Goal: Transaction & Acquisition: Subscribe to service/newsletter

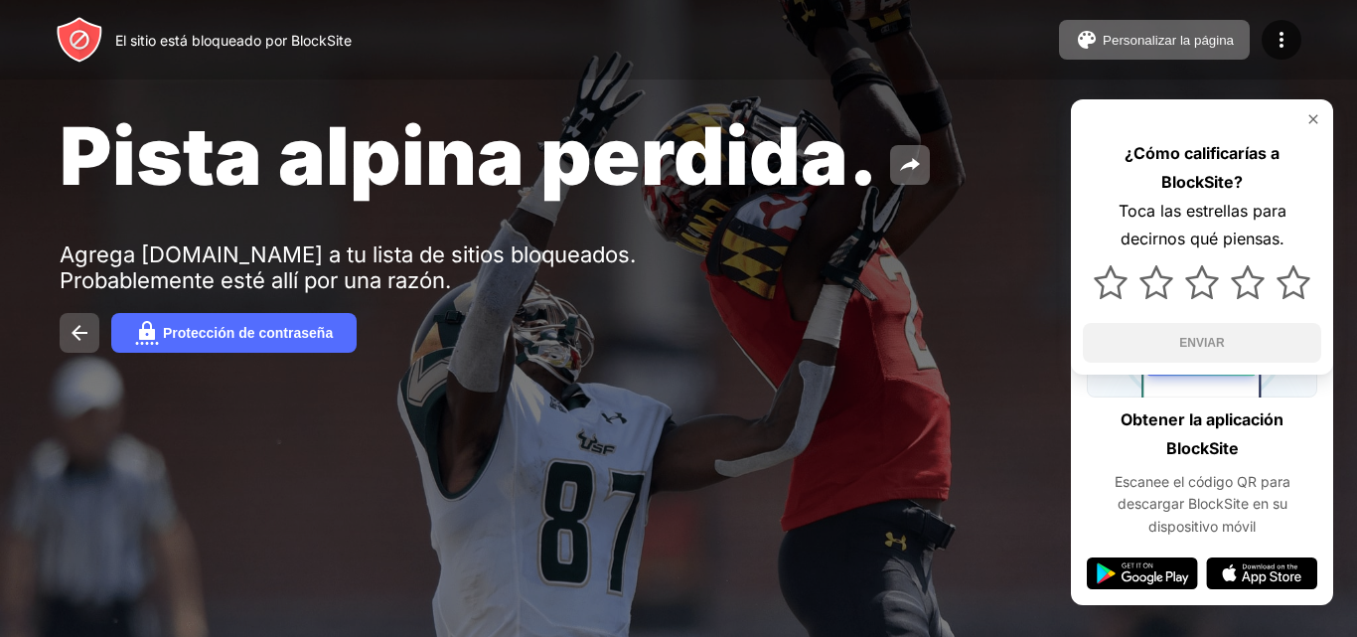
click at [73, 318] on button at bounding box center [80, 333] width 40 height 40
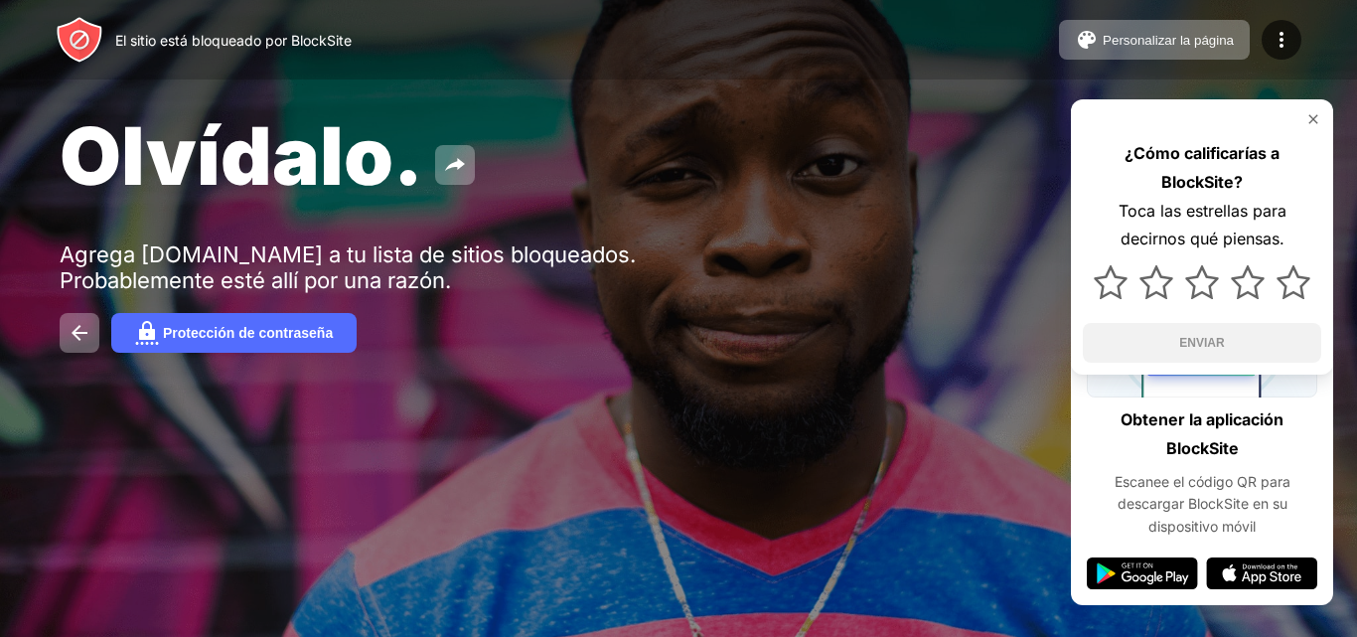
click at [1312, 119] on img at bounding box center [1313, 119] width 16 height 16
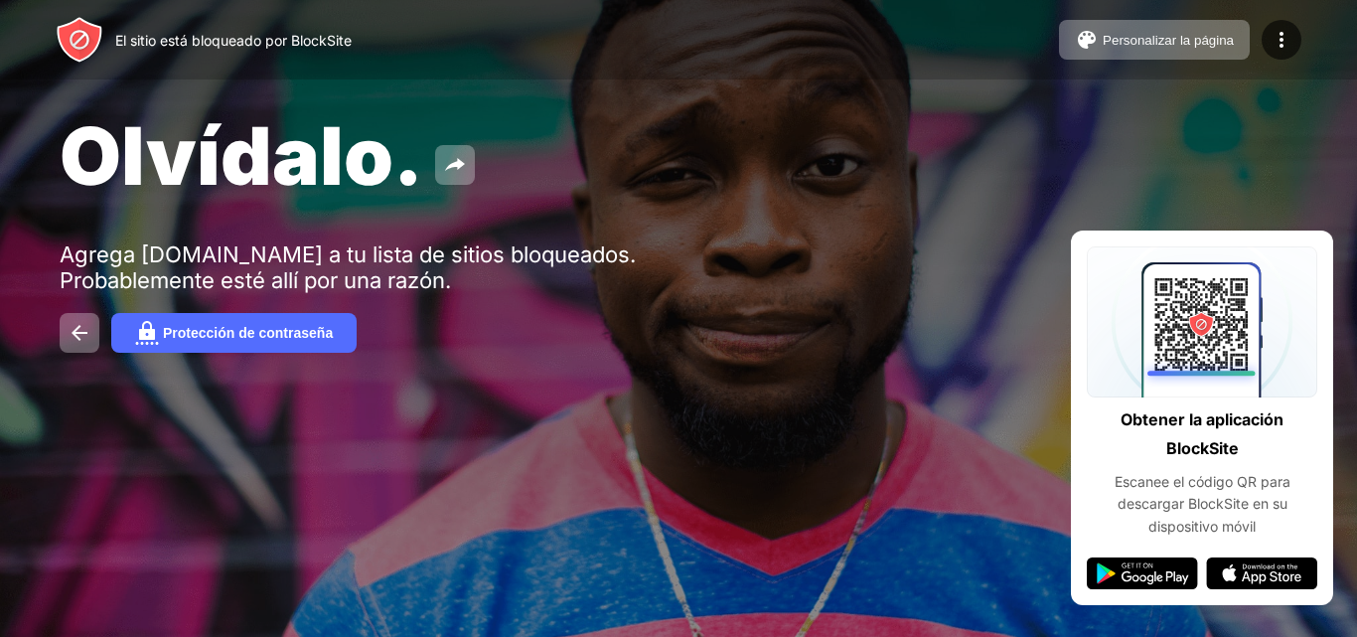
click at [1136, 572] on img at bounding box center [1141, 573] width 111 height 32
click at [74, 320] on button at bounding box center [80, 333] width 40 height 40
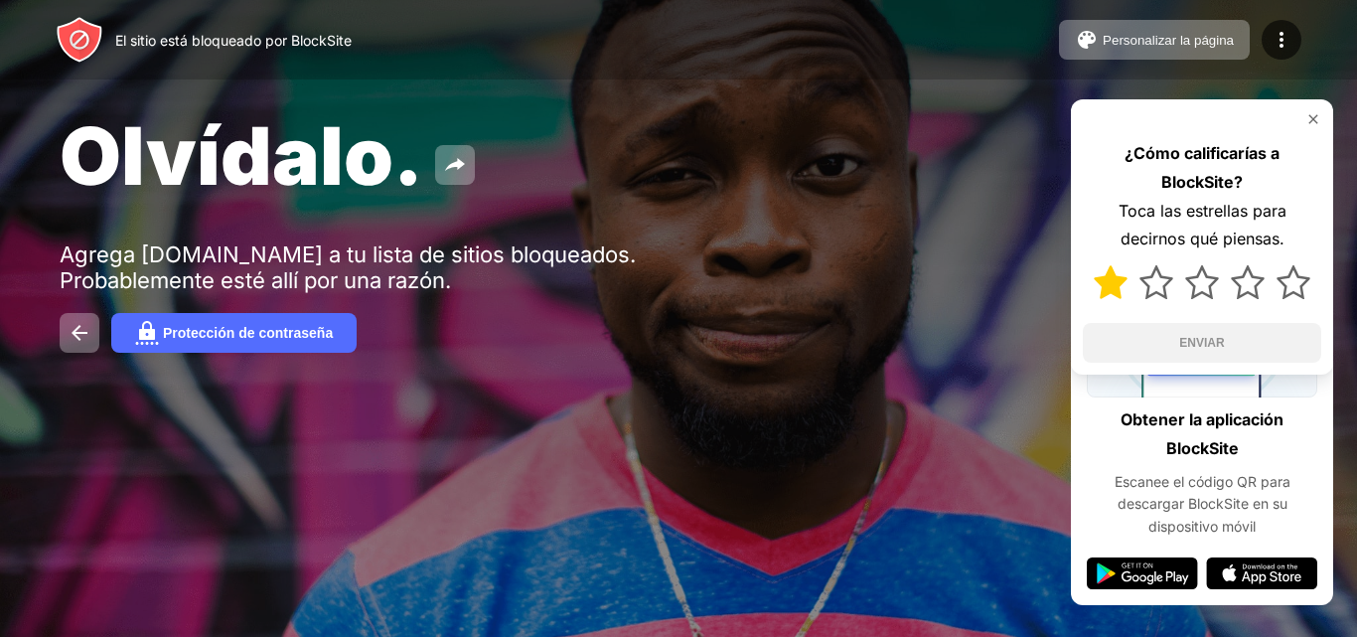
click at [1114, 278] on img at bounding box center [1110, 282] width 34 height 34
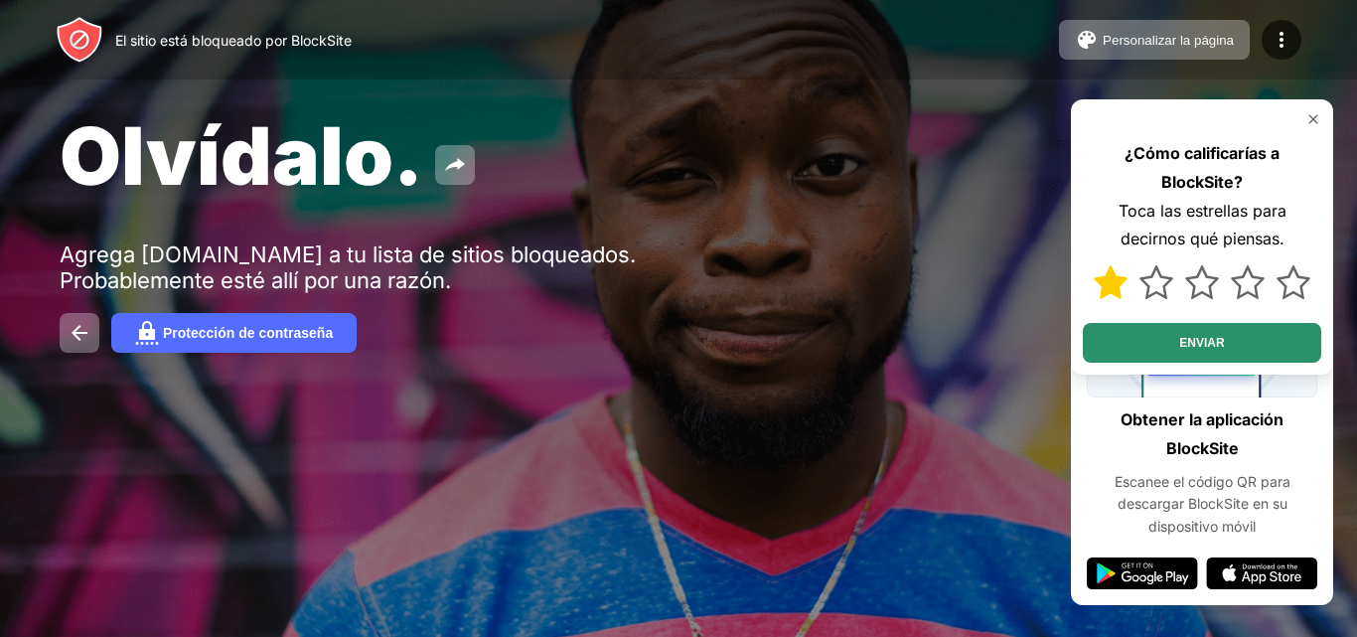
click at [1140, 359] on button "ENVIAR" at bounding box center [1201, 343] width 238 height 40
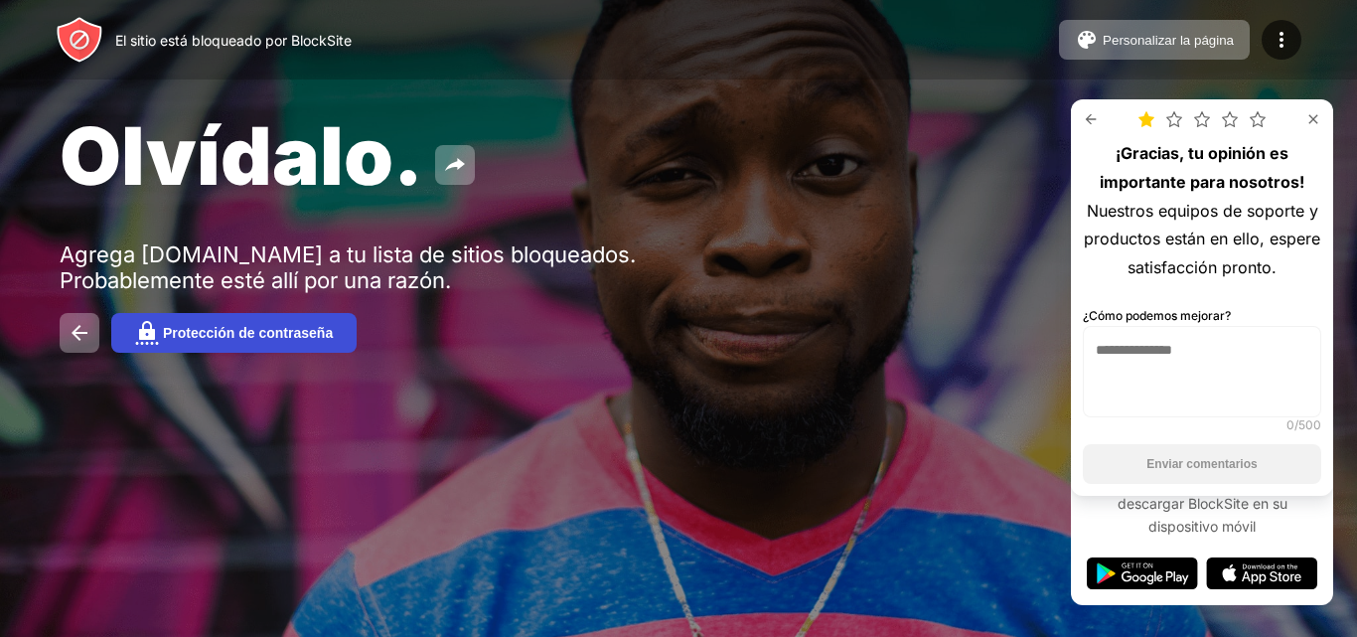
click at [264, 352] on button "Protección de contraseña" at bounding box center [233, 333] width 245 height 40
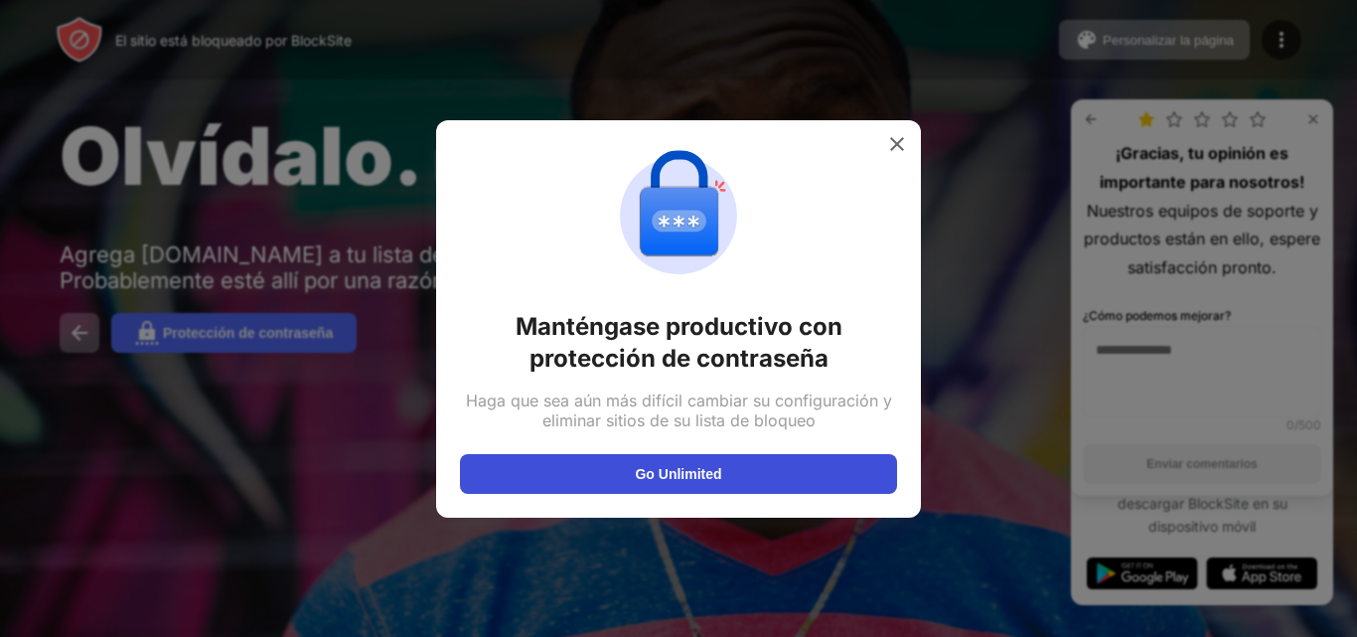
click at [615, 479] on button "Go Unlimited" at bounding box center [678, 474] width 437 height 40
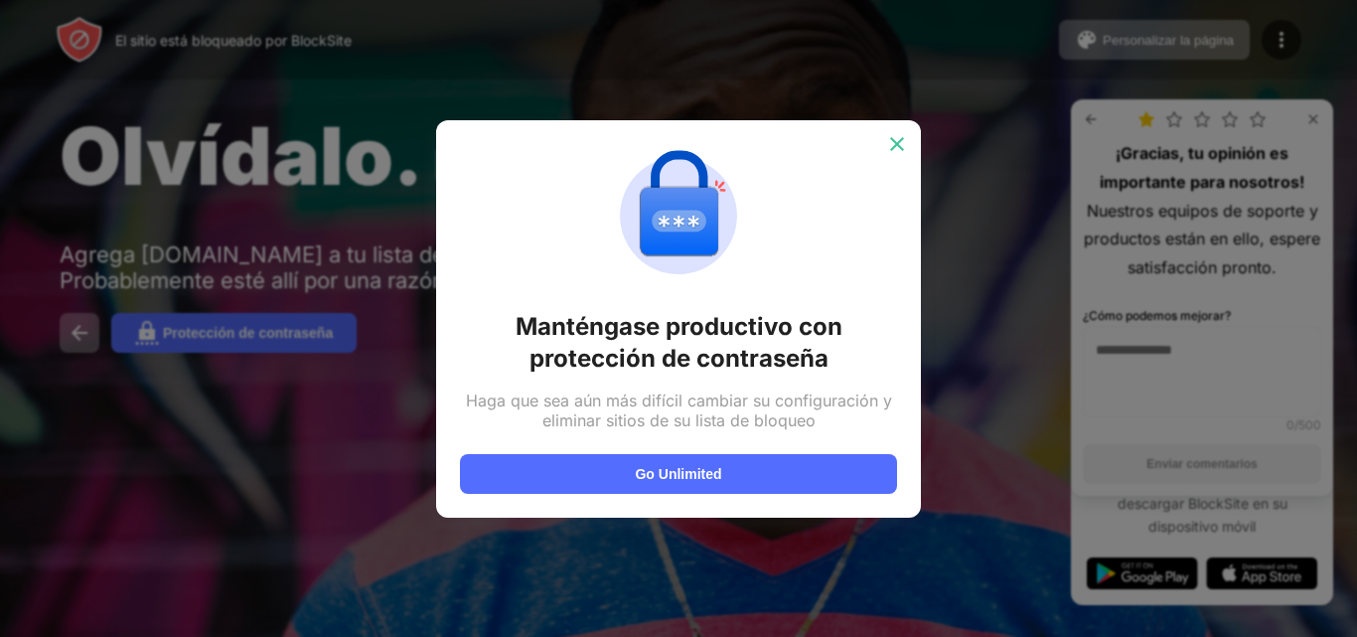
click at [892, 142] on img at bounding box center [897, 144] width 20 height 20
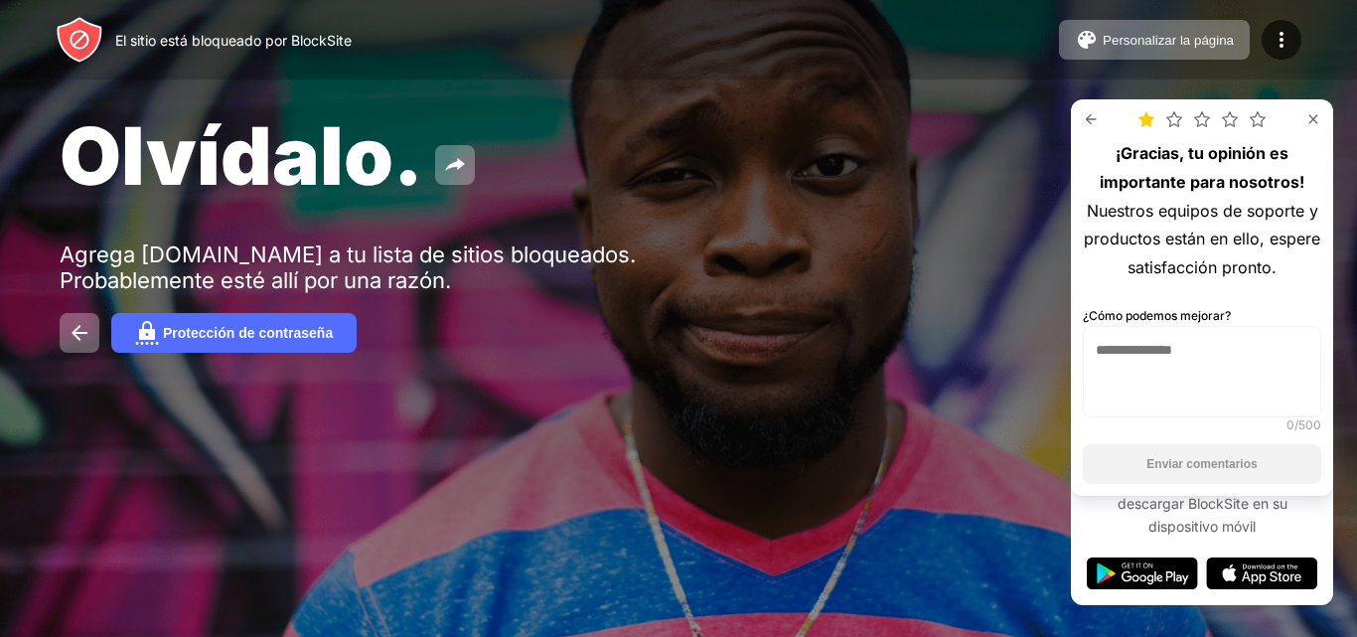
click at [1155, 563] on img at bounding box center [1141, 573] width 111 height 32
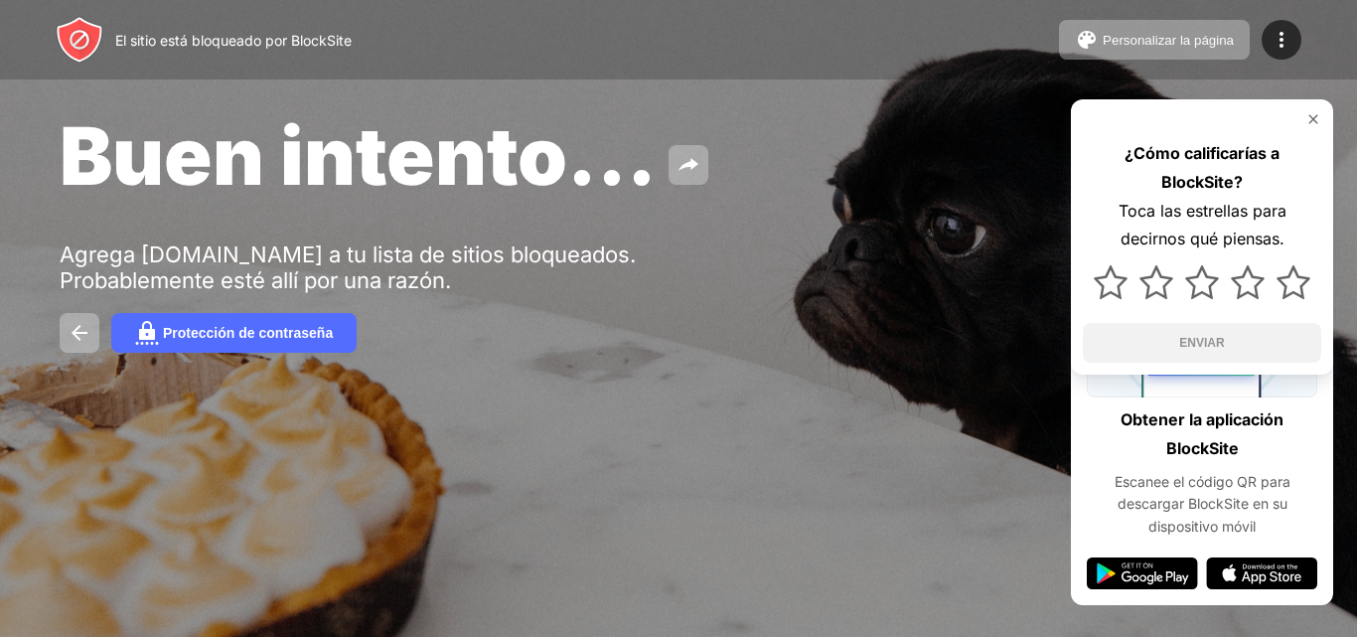
click at [1312, 115] on img at bounding box center [1313, 119] width 16 height 16
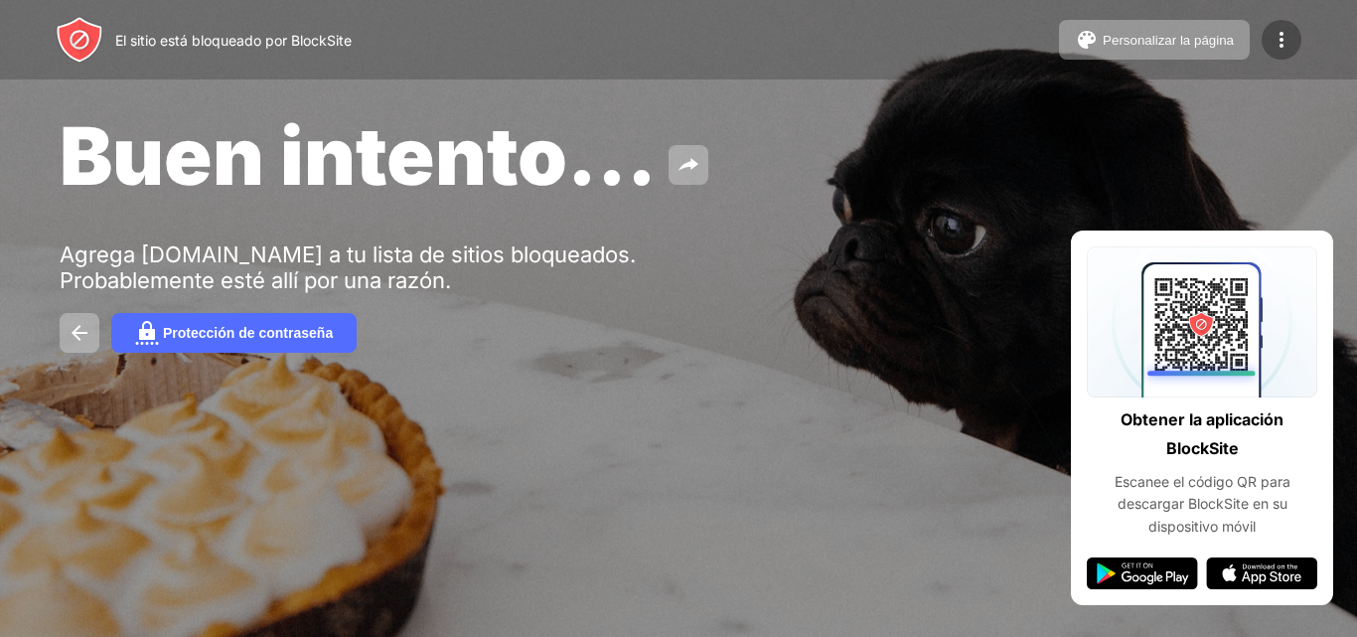
click at [1286, 51] on img at bounding box center [1281, 40] width 24 height 24
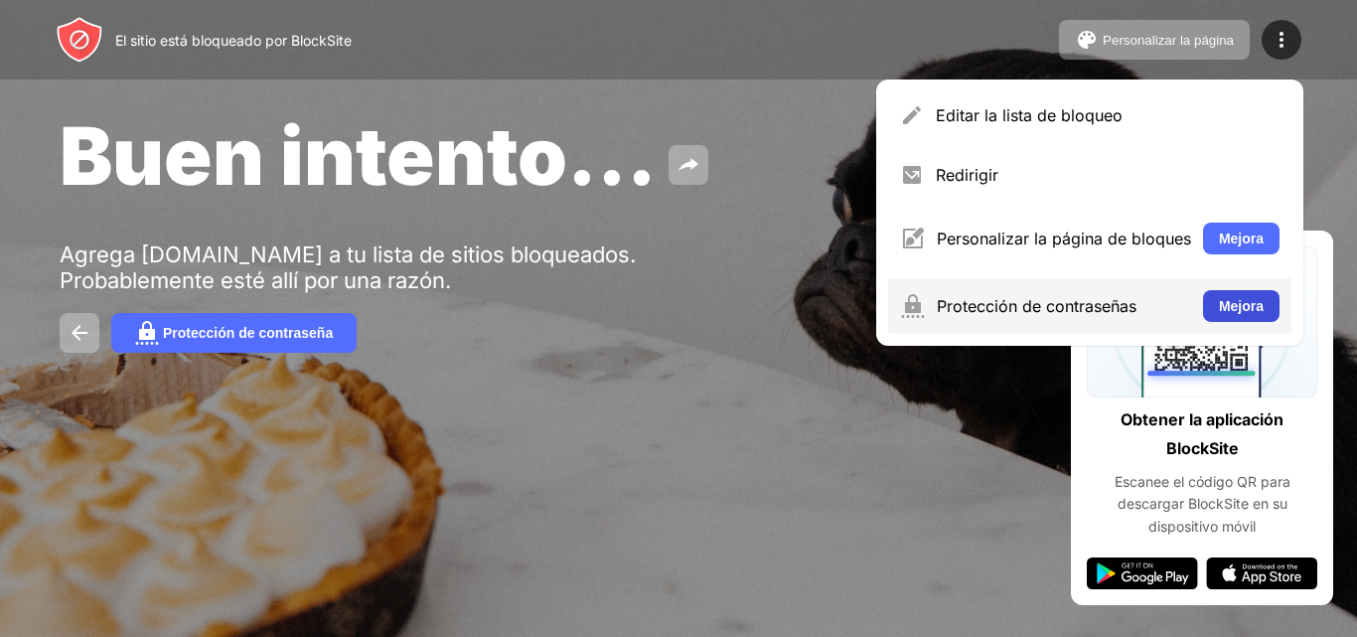
click at [1243, 308] on font "Mejora" at bounding box center [1241, 306] width 45 height 16
